Goal: Task Accomplishment & Management: Manage account settings

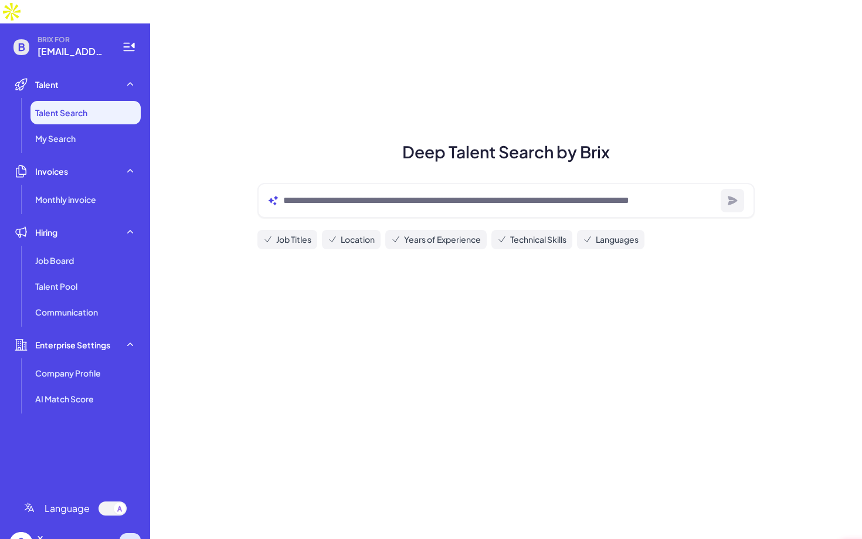
click at [130, 538] on icon at bounding box center [131, 543] width 4 height 6
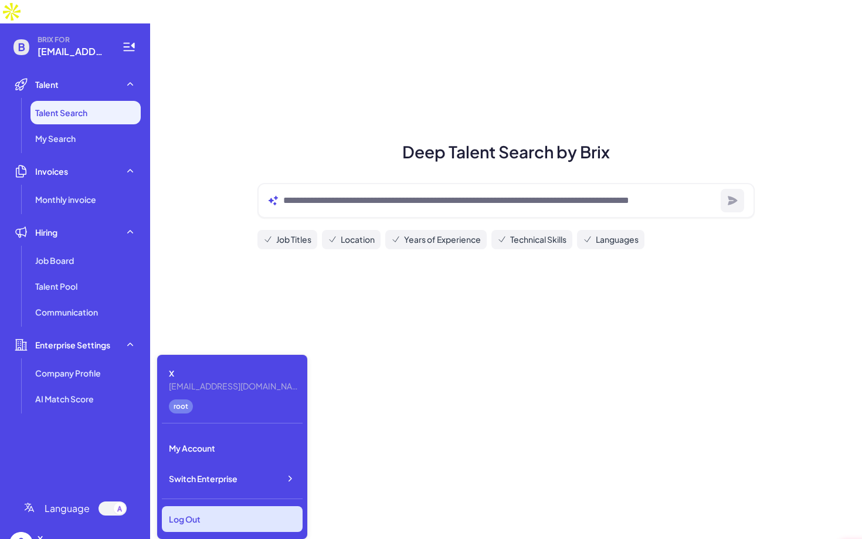
click at [199, 512] on div "Log Out" at bounding box center [232, 519] width 141 height 26
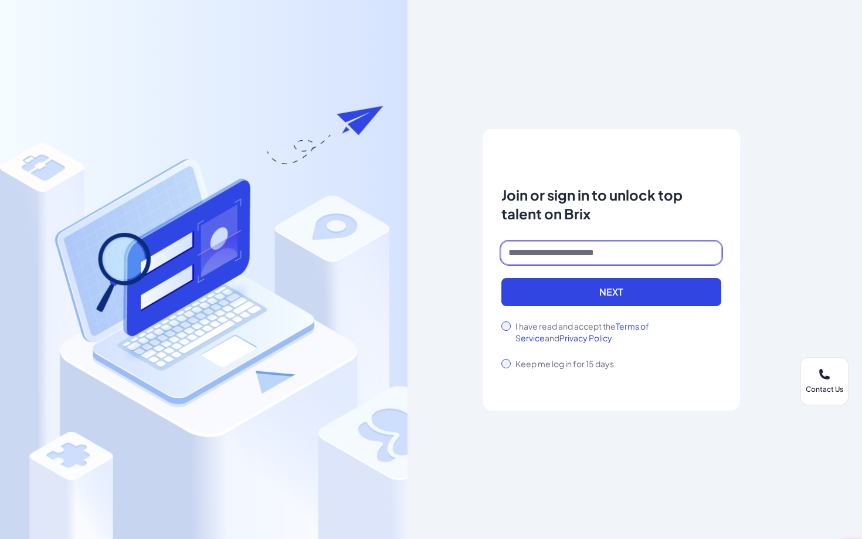
click at [574, 261] on input at bounding box center [611, 252] width 220 height 22
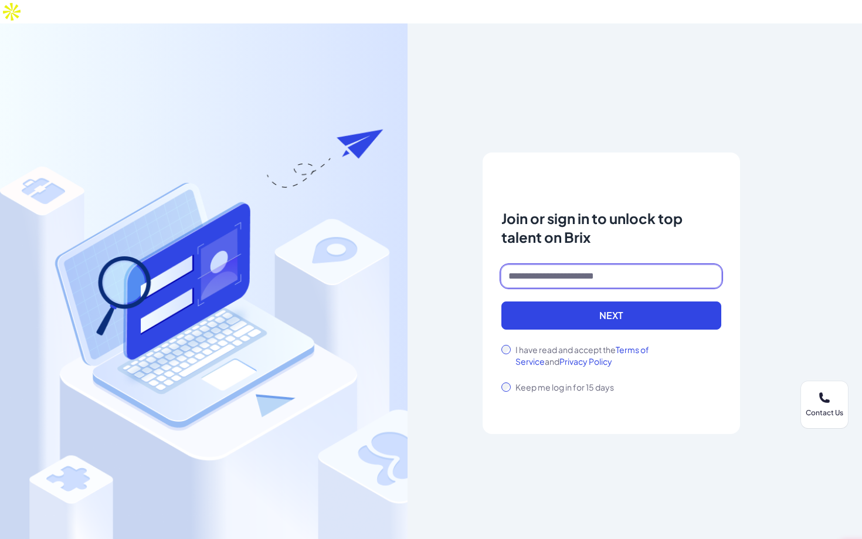
type input "**********"
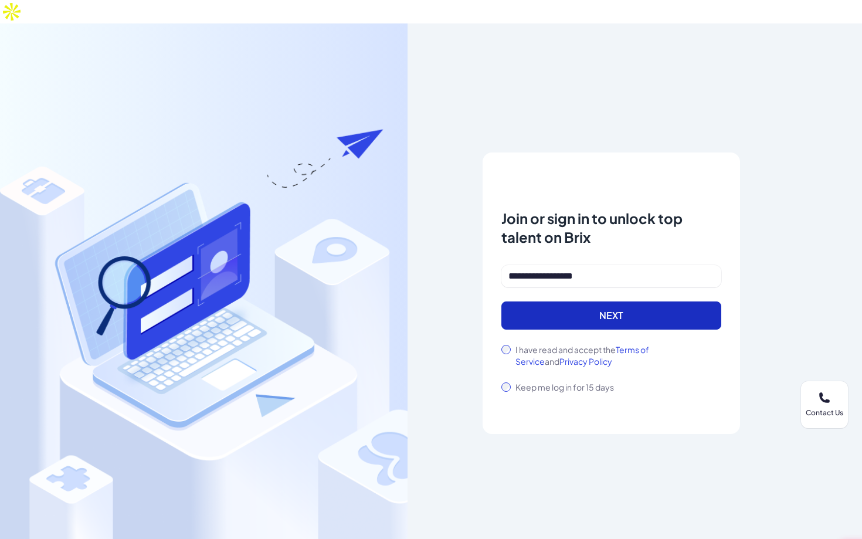
click at [557, 301] on button "Next" at bounding box center [611, 315] width 220 height 28
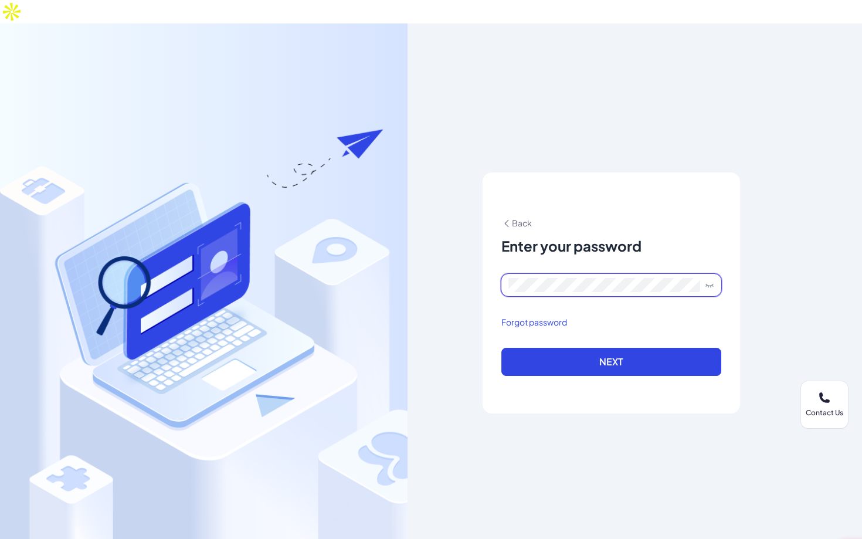
click at [501, 348] on button "Next" at bounding box center [611, 362] width 220 height 28
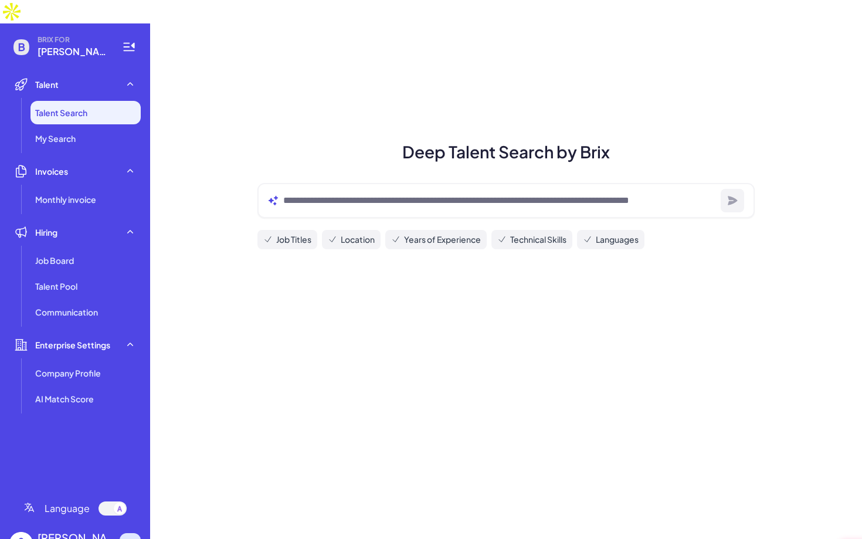
click at [125, 537] on icon at bounding box center [130, 543] width 12 height 12
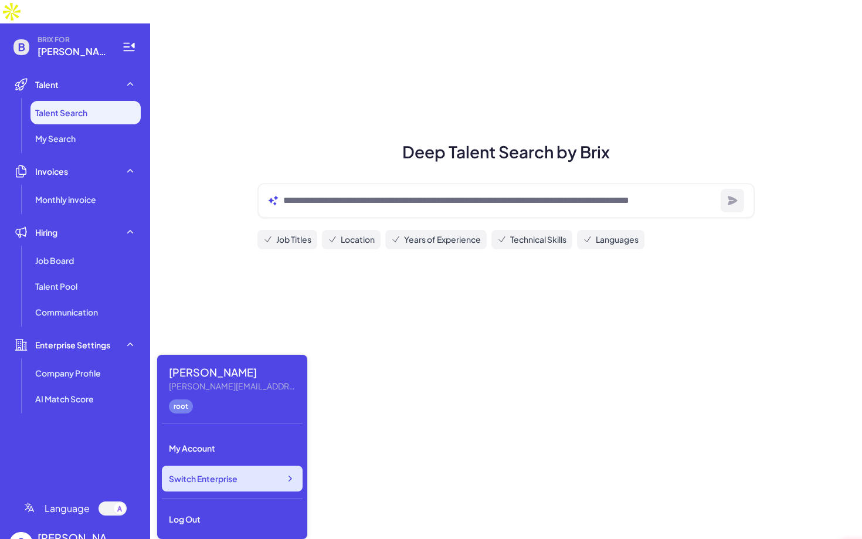
click at [226, 475] on span "Switch Enterprise" at bounding box center [203, 478] width 69 height 12
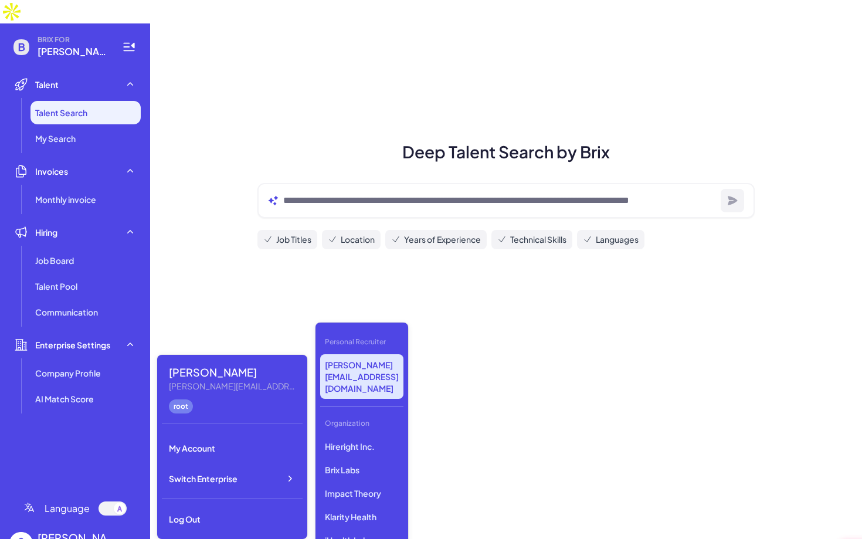
click at [110, 101] on li "Talent Search" at bounding box center [85, 112] width 110 height 23
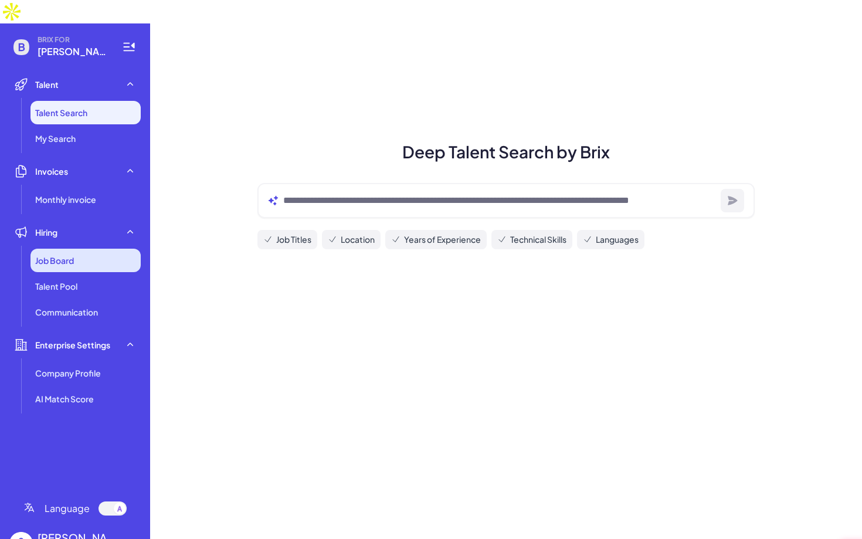
click at [76, 248] on div "Job Board" at bounding box center [85, 259] width 110 height 23
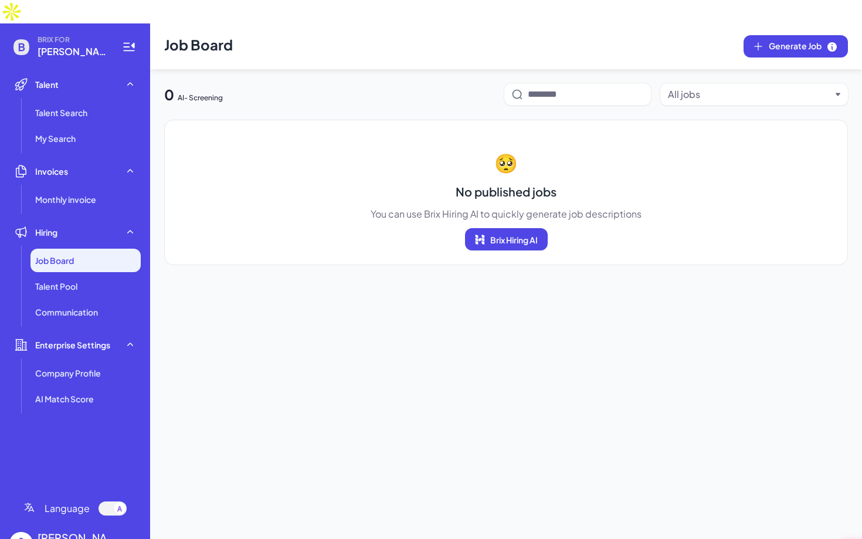
click at [128, 536] on div "Shuwei Yang carol@joinbrix.com" at bounding box center [74, 544] width 131 height 38
click at [131, 537] on icon at bounding box center [130, 543] width 12 height 12
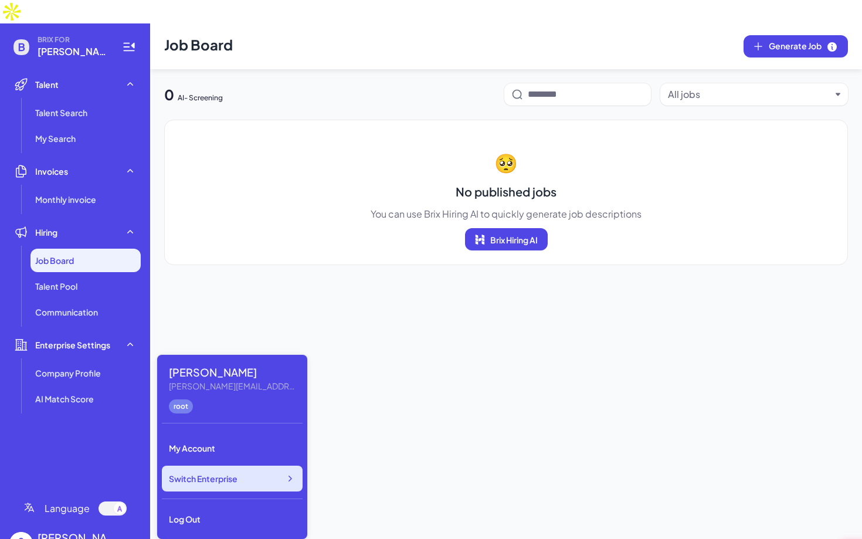
click at [214, 476] on span "Switch Enterprise" at bounding box center [203, 478] width 69 height 12
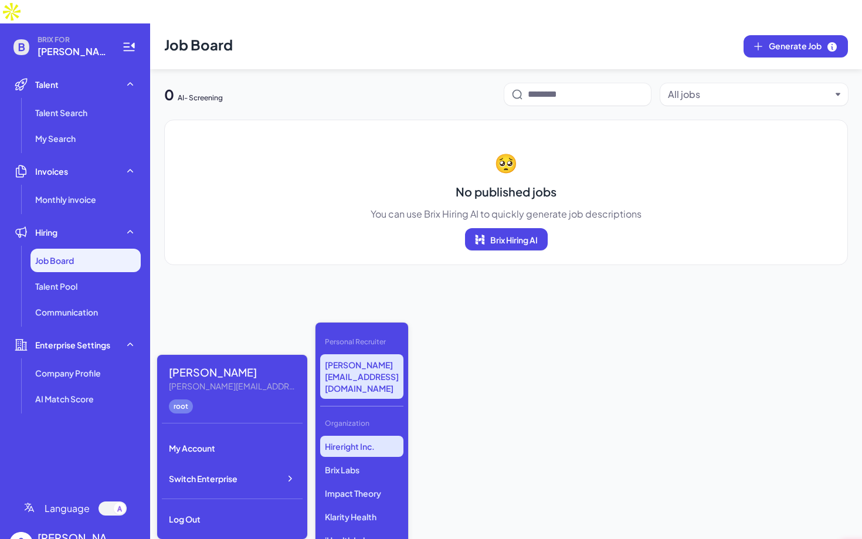
click at [375, 435] on p "Hireright Inc." at bounding box center [361, 445] width 83 height 21
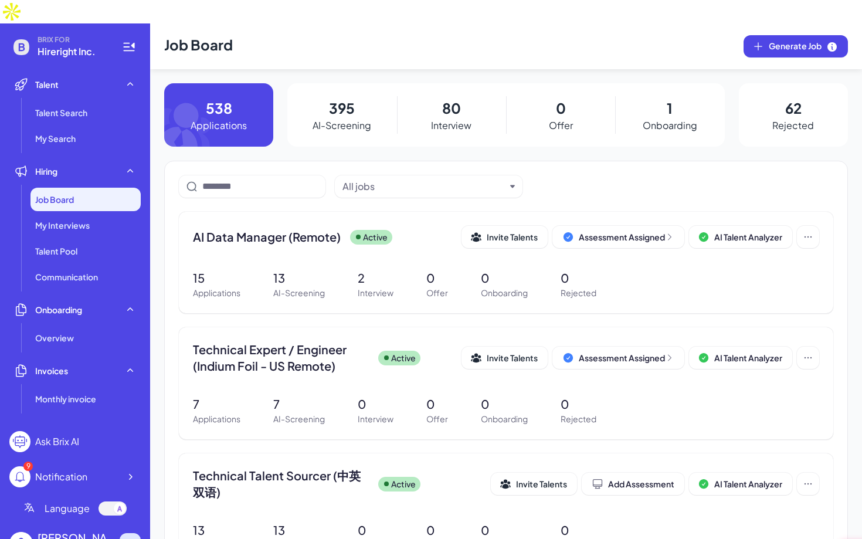
click at [125, 537] on icon at bounding box center [130, 543] width 12 height 12
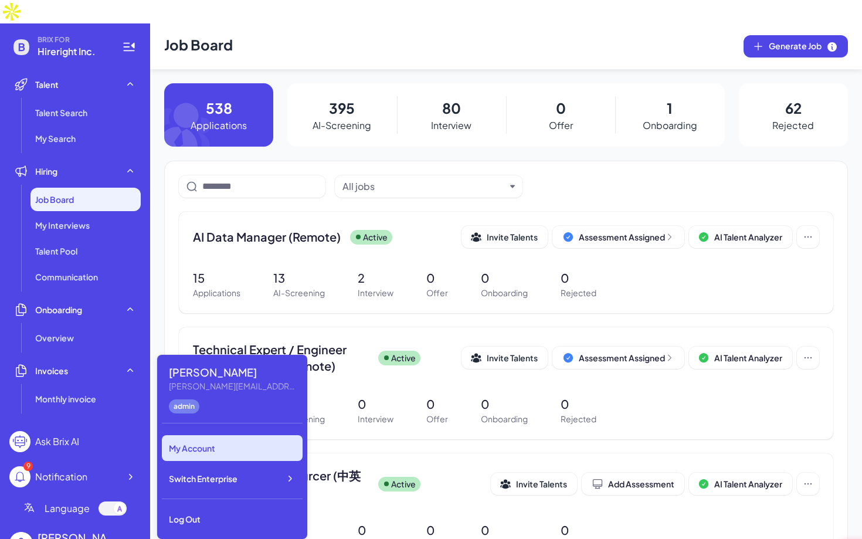
click at [233, 445] on div "My Account" at bounding box center [232, 448] width 141 height 26
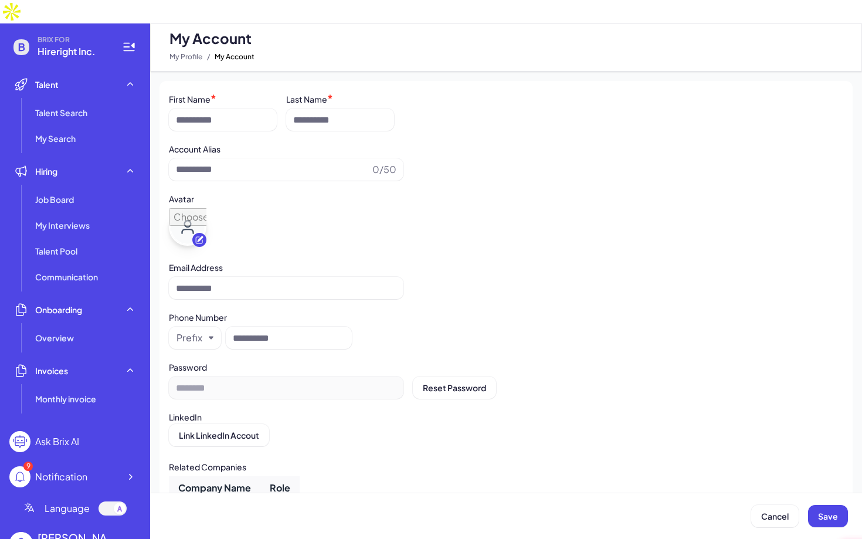
type input "**********"
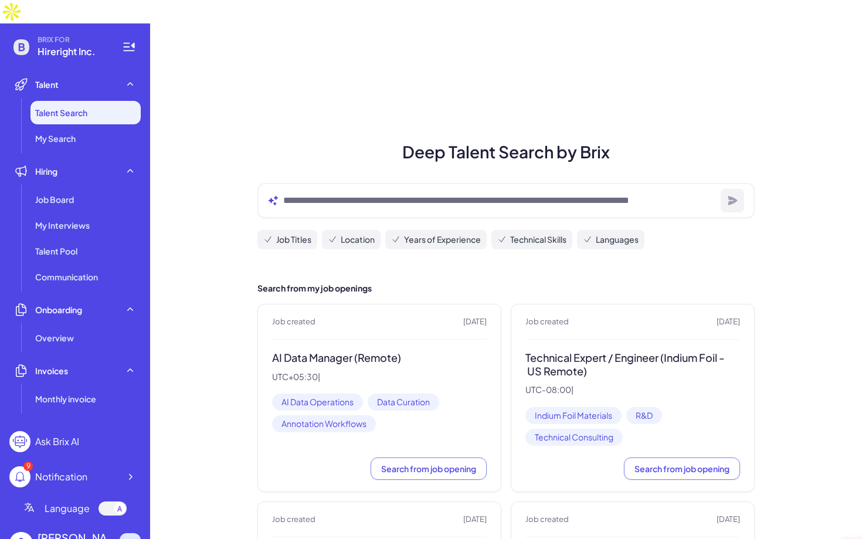
click at [134, 537] on icon at bounding box center [130, 543] width 12 height 12
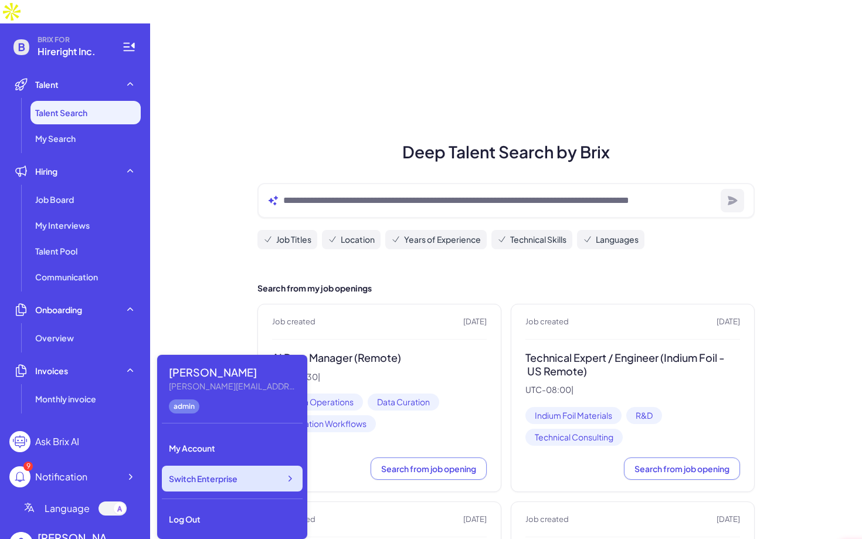
click at [241, 482] on div "Switch Enterprise" at bounding box center [232, 478] width 141 height 26
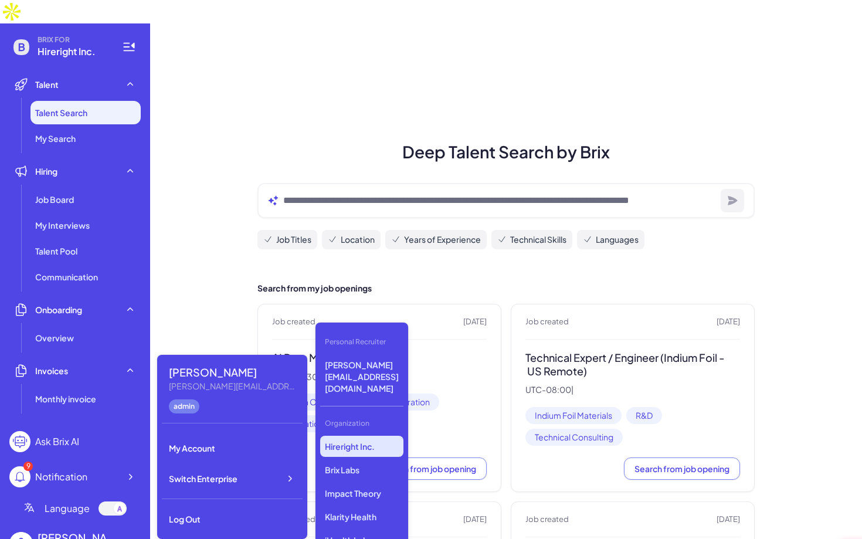
click at [220, 503] on div "Shuwei Yang carol@joinbrix.com admin My Account Switch Enterprise Log Out Perso…" at bounding box center [232, 447] width 150 height 184
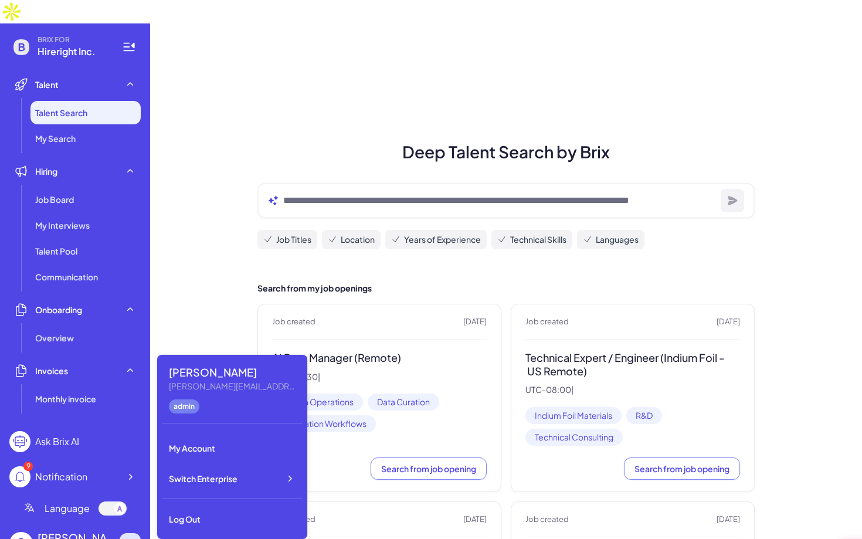
click at [132, 537] on icon at bounding box center [130, 543] width 12 height 12
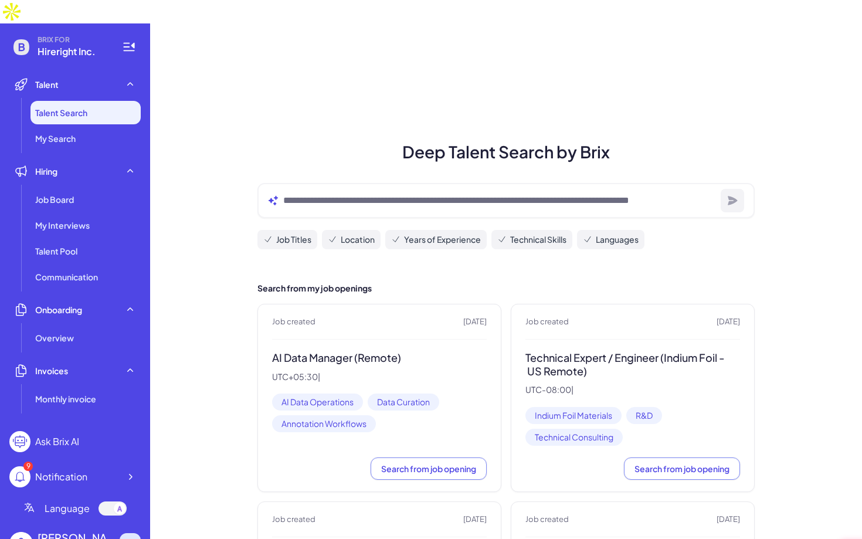
click at [133, 537] on icon at bounding box center [130, 543] width 12 height 12
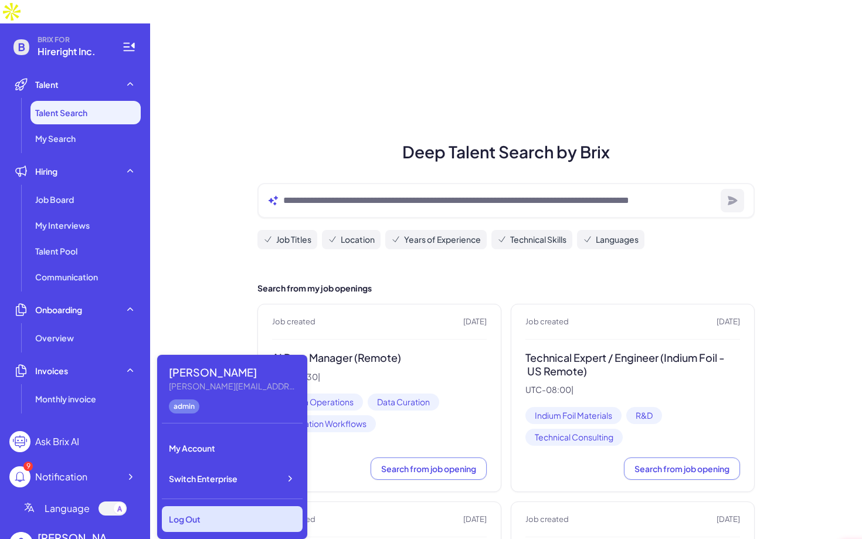
click at [200, 519] on div "Log Out" at bounding box center [232, 519] width 141 height 26
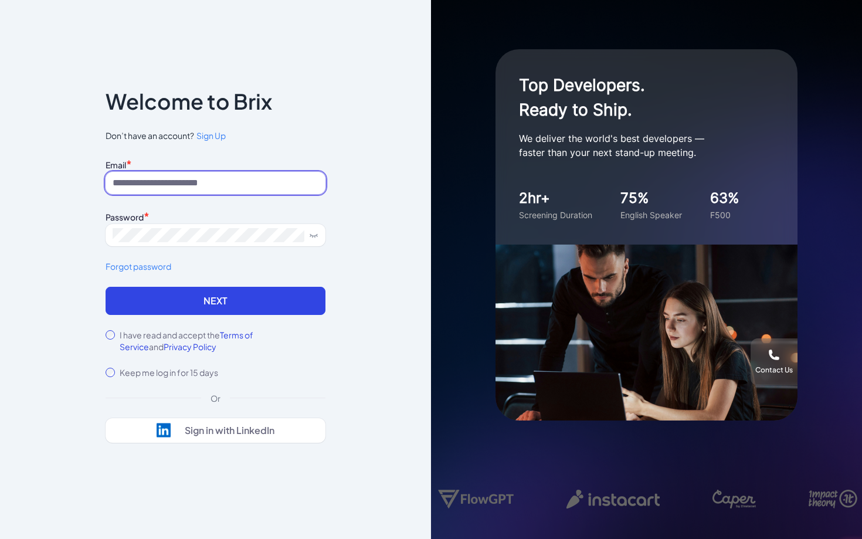
click at [176, 172] on input at bounding box center [215, 183] width 220 height 22
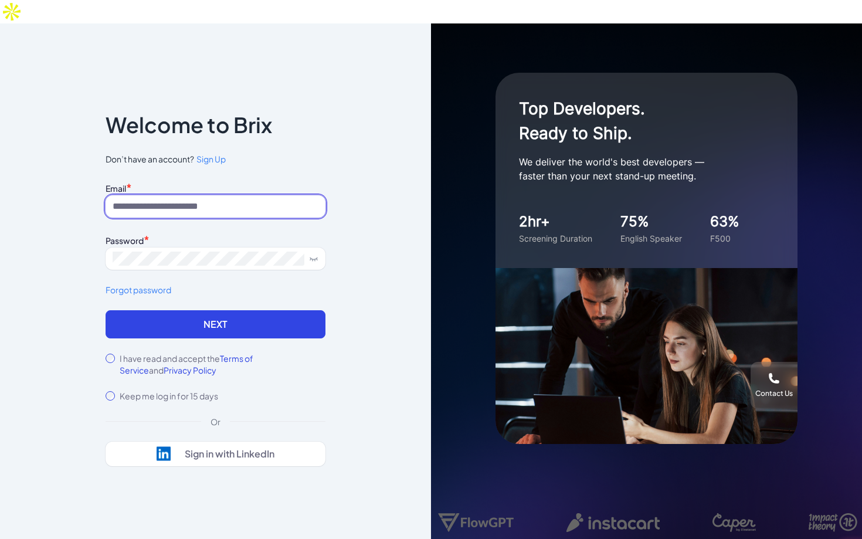
type input "**********"
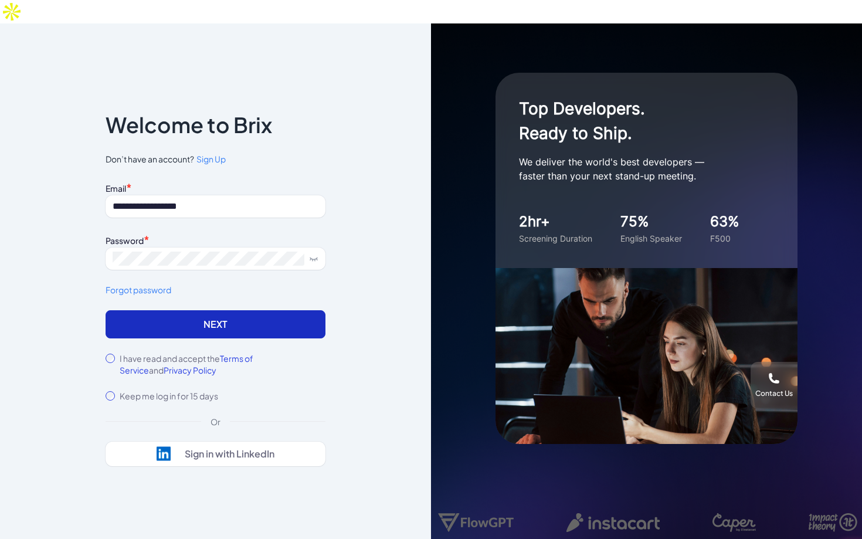
click at [236, 310] on button "Next" at bounding box center [215, 324] width 220 height 28
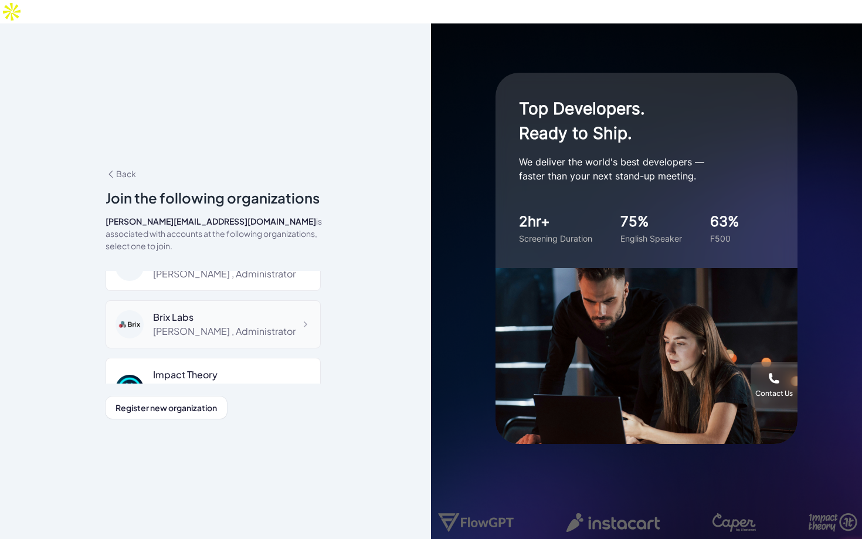
scroll to position [34, 0]
click at [245, 318] on div "[PERSON_NAME] , Administrator" at bounding box center [224, 325] width 142 height 14
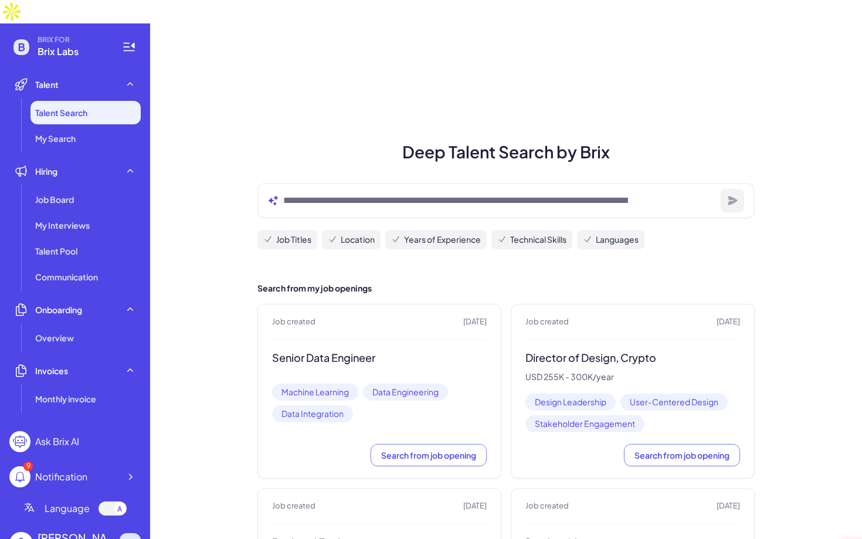
click at [130, 538] on icon at bounding box center [131, 543] width 4 height 6
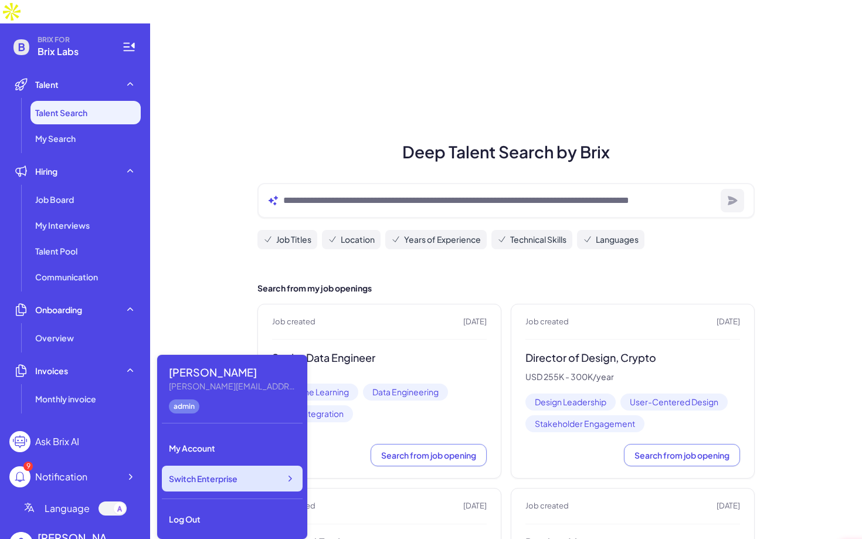
click at [236, 479] on span "Switch Enterprise" at bounding box center [203, 478] width 69 height 12
